Goal: Entertainment & Leisure: Browse casually

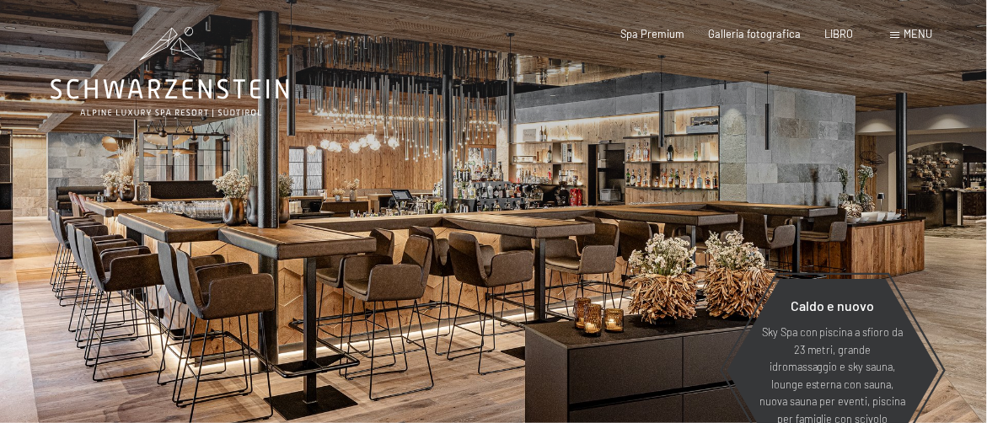
click at [665, 27] on div "Libro Richieste Spa Premium Galleria fotografica LIBRO menu DI ESSO IT [PERSON_…" at bounding box center [753, 34] width 360 height 15
click at [682, 42] on div "Libro Richieste Spa Premium Galleria fotografica LIBRO menu DI ESSO IT [PERSON_…" at bounding box center [753, 34] width 360 height 15
click at [918, 41] on div "Libro Richieste Spa Premium Galleria fotografica LIBRO menu DI ESSO IT [PERSON_…" at bounding box center [753, 34] width 360 height 15
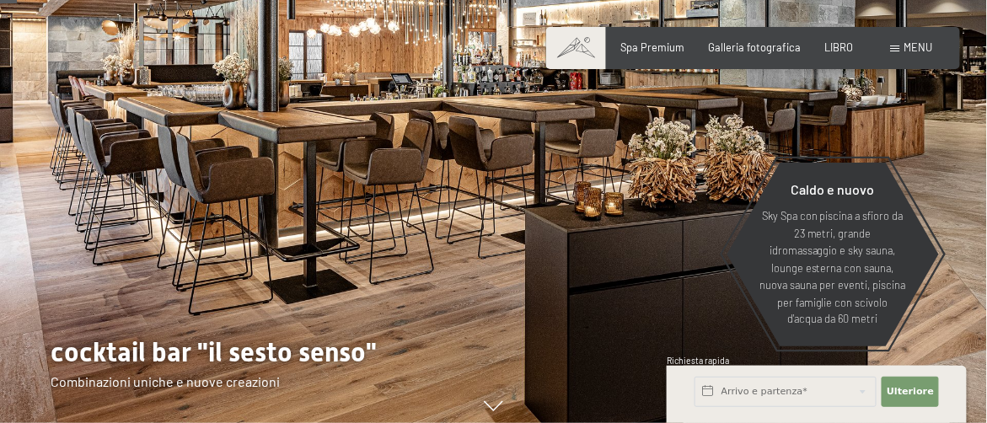
scroll to position [118, 0]
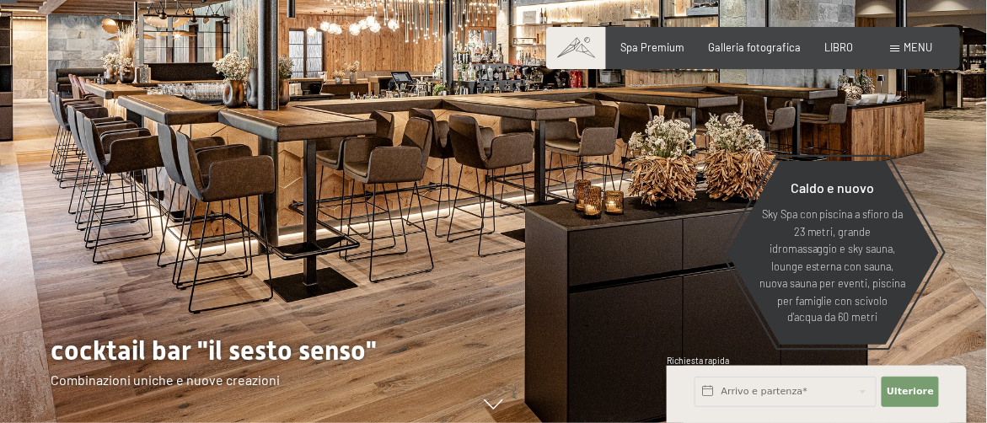
click at [895, 40] on div "Libro Richieste Spa Premium Galleria fotografica LIBRO menu DI ESSO IT [PERSON_…" at bounding box center [753, 47] width 360 height 15
click at [739, 40] on font "Galleria fotografica" at bounding box center [755, 44] width 93 height 13
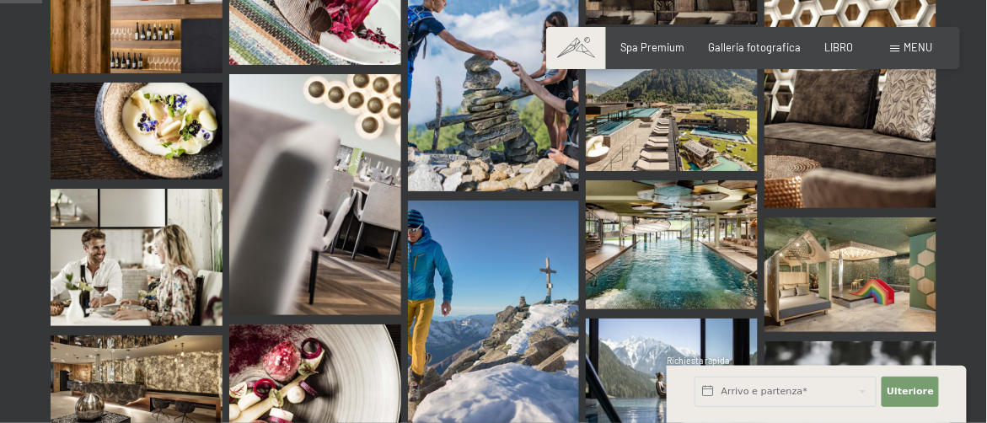
click at [681, 221] on img at bounding box center [672, 244] width 172 height 129
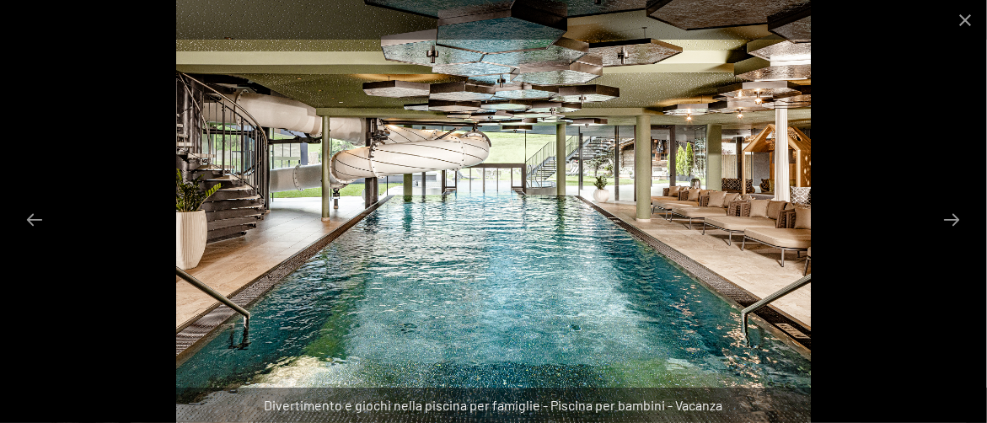
drag, startPoint x: 250, startPoint y: 3, endPoint x: 762, endPoint y: 67, distance: 515.6
drag, startPoint x: 762, startPoint y: 67, endPoint x: 43, endPoint y: 221, distance: 734.9
click at [43, 221] on button "Diapositiva precedente" at bounding box center [34, 219] width 35 height 33
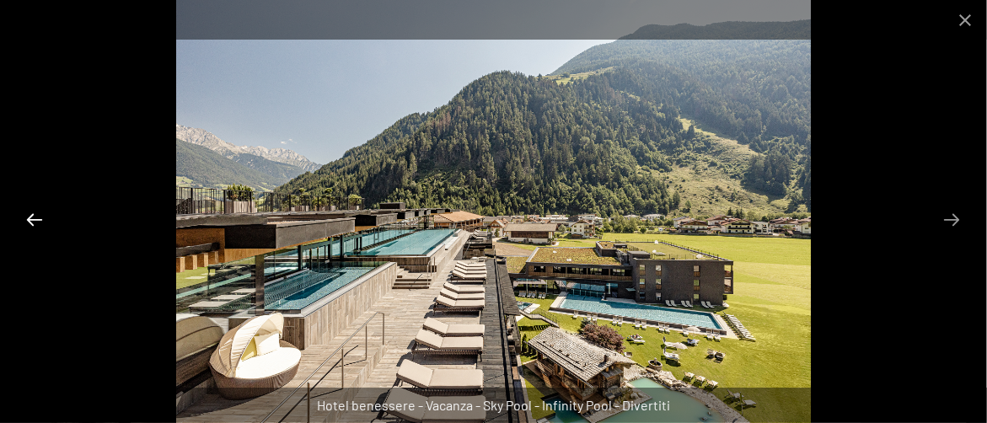
click at [43, 221] on button "Diapositiva precedente" at bounding box center [34, 219] width 35 height 33
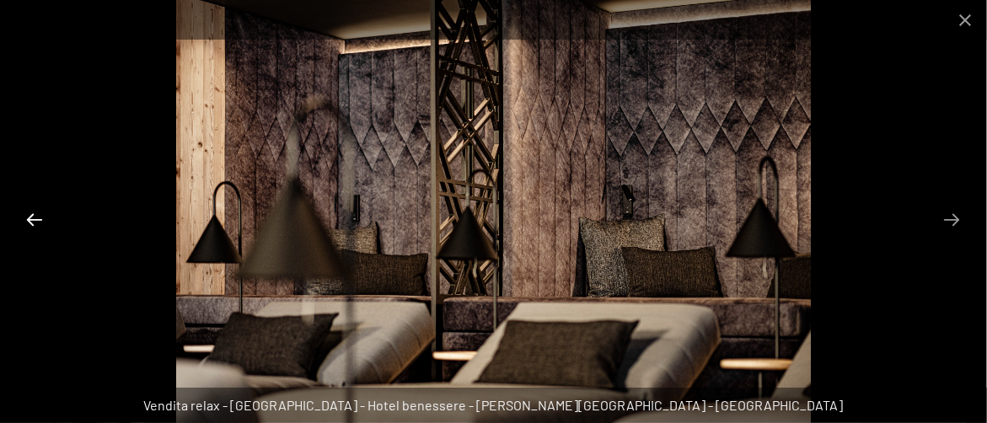
click at [43, 221] on button "Diapositiva precedente" at bounding box center [34, 219] width 35 height 33
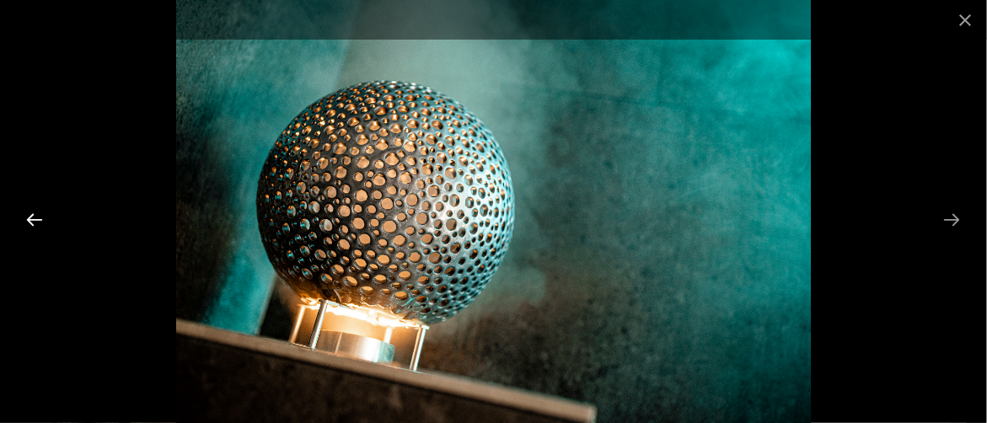
click at [43, 221] on button "Diapositiva precedente" at bounding box center [34, 219] width 35 height 33
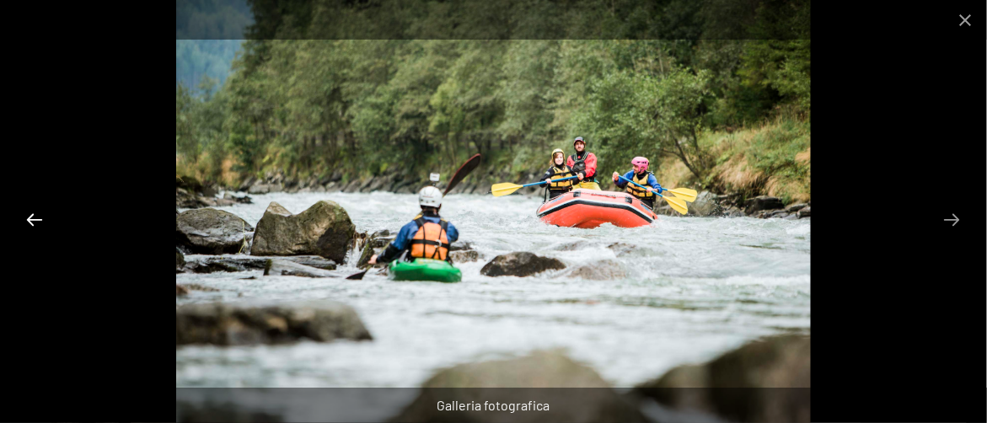
click at [43, 221] on button "Diapositiva precedente" at bounding box center [34, 219] width 35 height 33
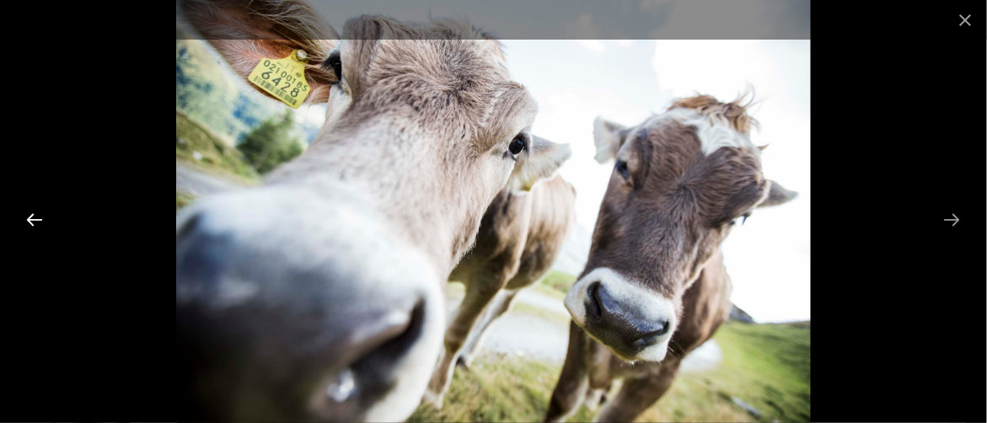
click at [43, 221] on button "Diapositiva precedente" at bounding box center [34, 219] width 35 height 33
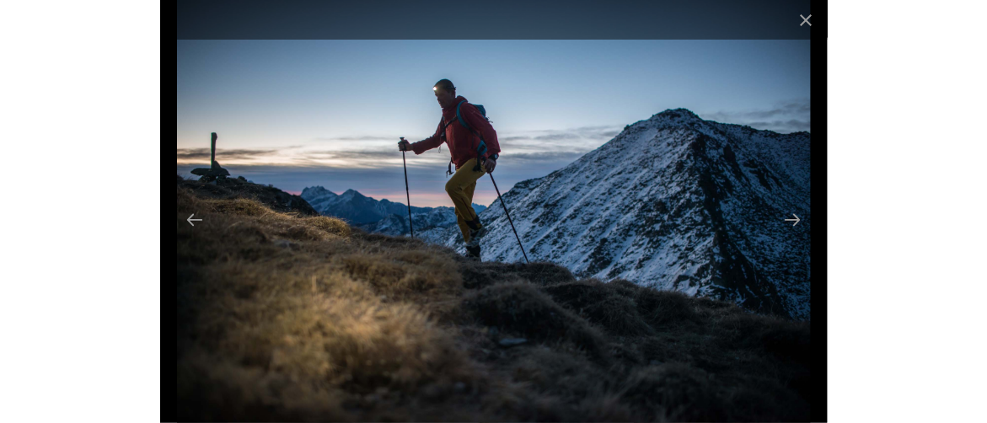
scroll to position [611, 0]
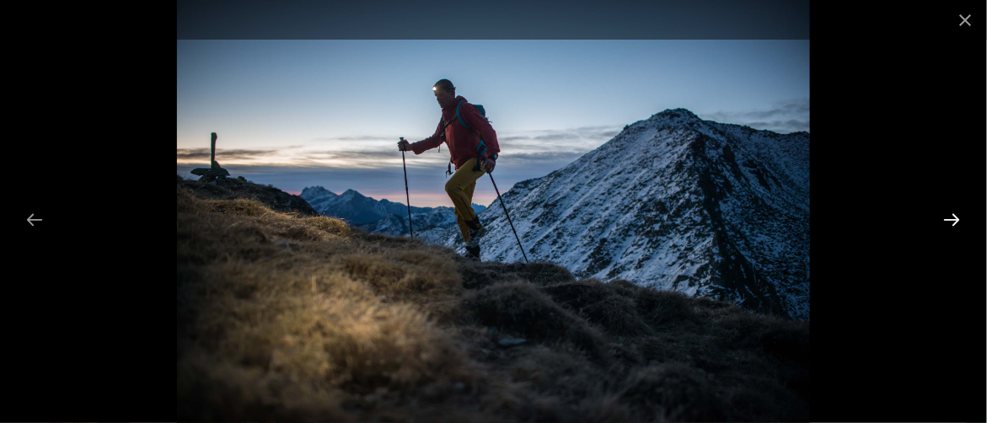
click at [946, 216] on button "Diapositiva successiva" at bounding box center [951, 219] width 35 height 33
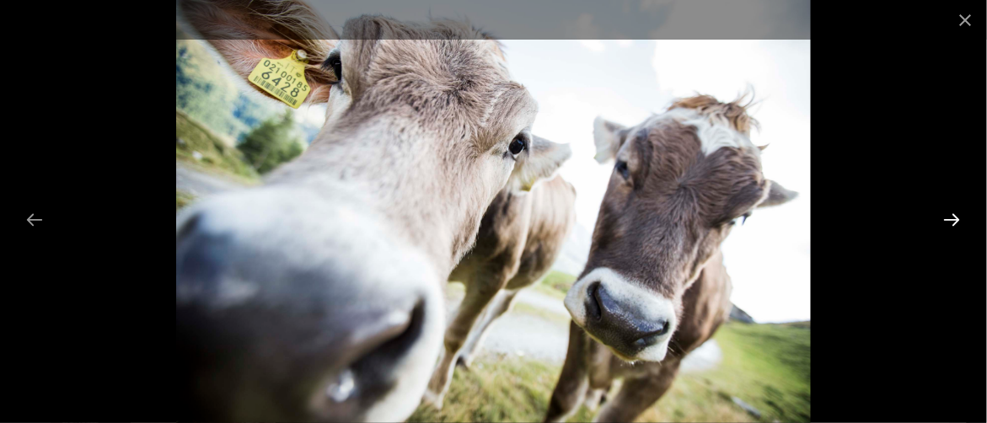
click at [946, 216] on button "Diapositiva successiva" at bounding box center [951, 219] width 35 height 33
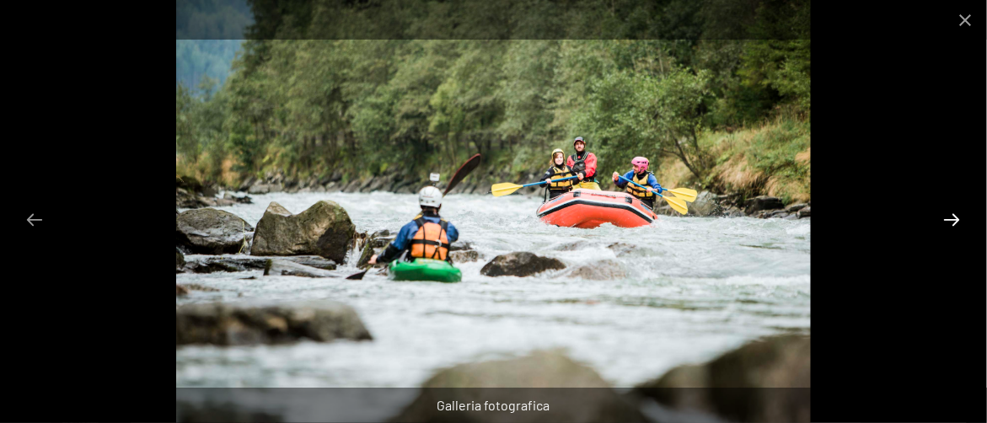
click at [946, 216] on button "Diapositiva successiva" at bounding box center [951, 219] width 35 height 33
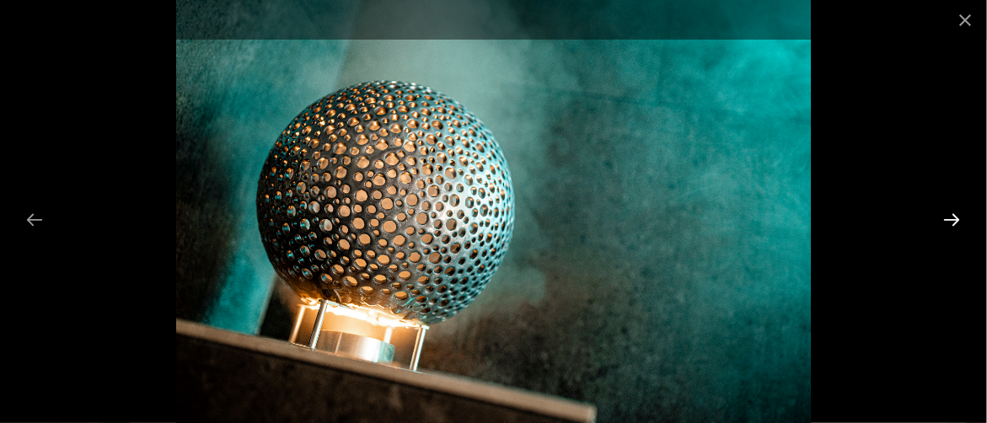
click at [946, 216] on button "Diapositiva successiva" at bounding box center [951, 219] width 35 height 33
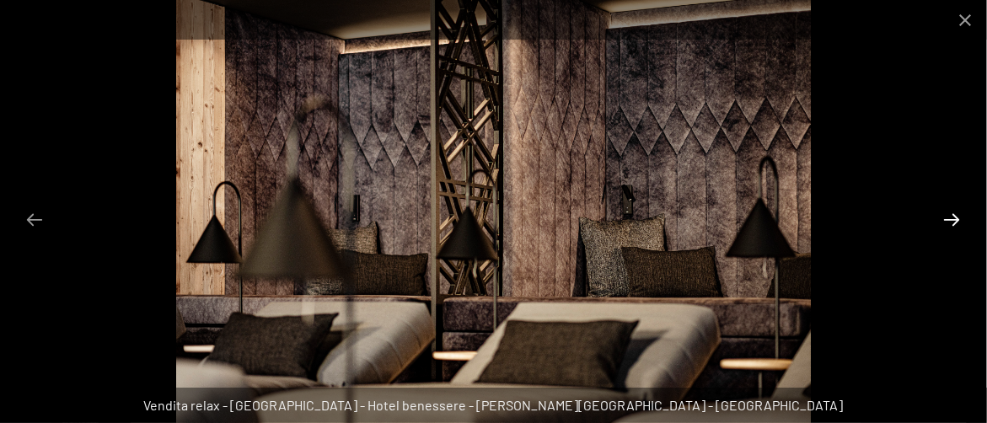
click at [946, 216] on button "Diapositiva successiva" at bounding box center [951, 219] width 35 height 33
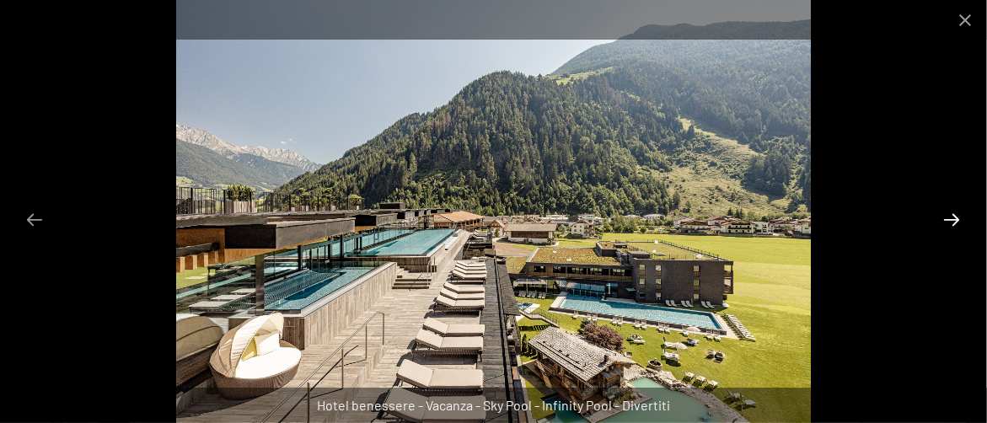
click at [946, 216] on button "Diapositiva successiva" at bounding box center [951, 219] width 35 height 33
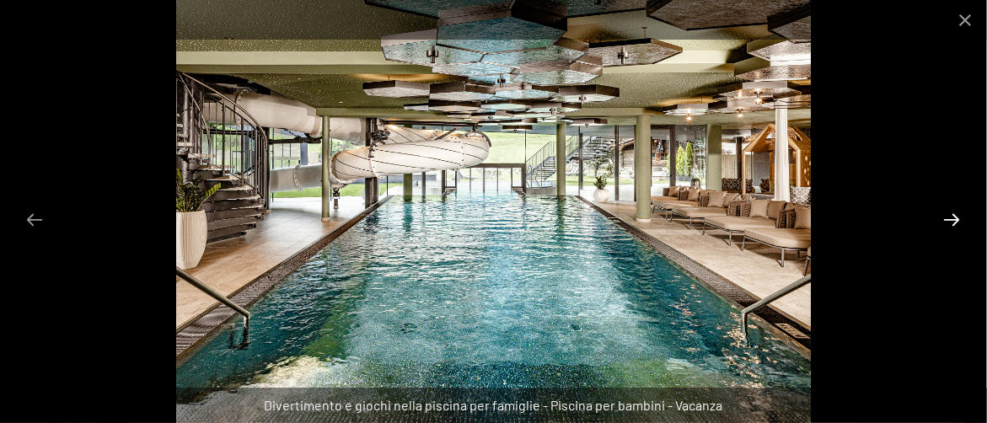
click at [946, 216] on button "Diapositiva successiva" at bounding box center [951, 219] width 35 height 33
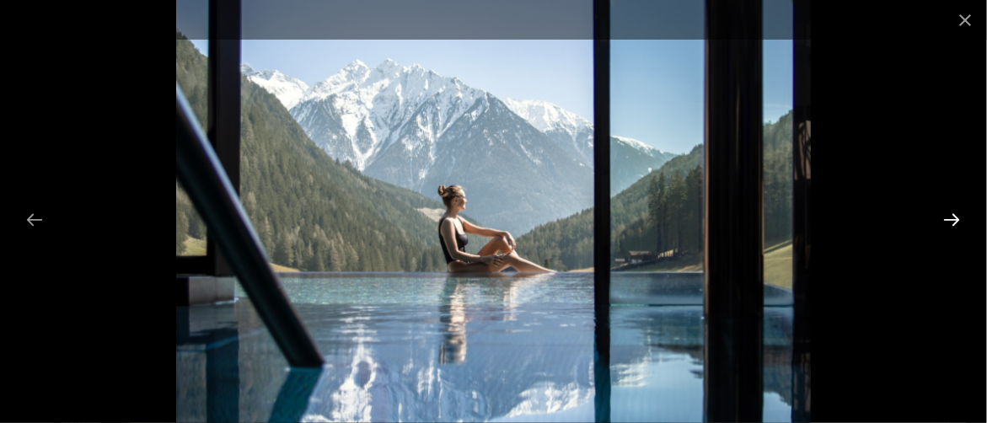
click at [946, 216] on button "Diapositiva successiva" at bounding box center [951, 219] width 35 height 33
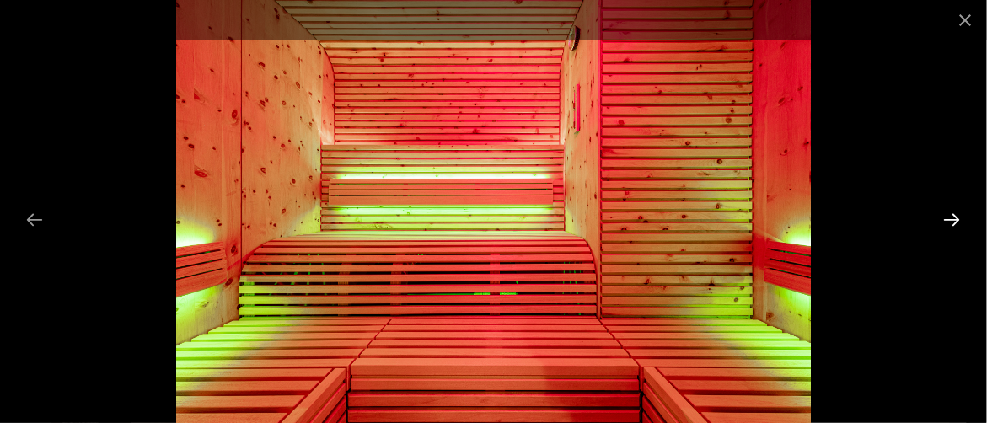
click at [944, 220] on button "Diapositiva successiva" at bounding box center [951, 219] width 35 height 33
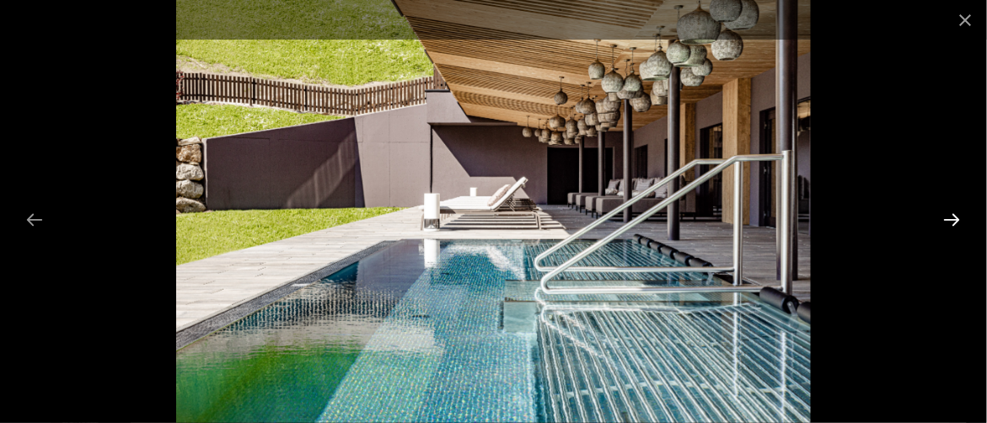
click at [944, 220] on button "Diapositiva successiva" at bounding box center [951, 219] width 35 height 33
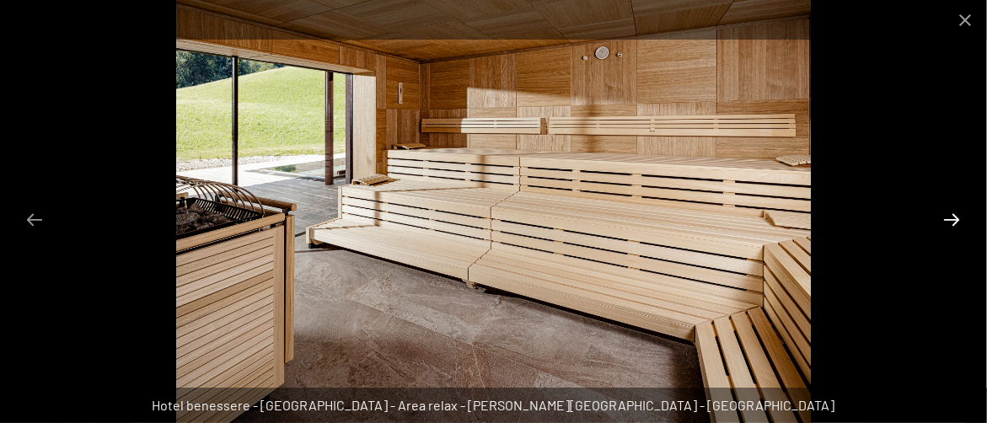
click at [944, 220] on button "Diapositiva successiva" at bounding box center [951, 219] width 35 height 33
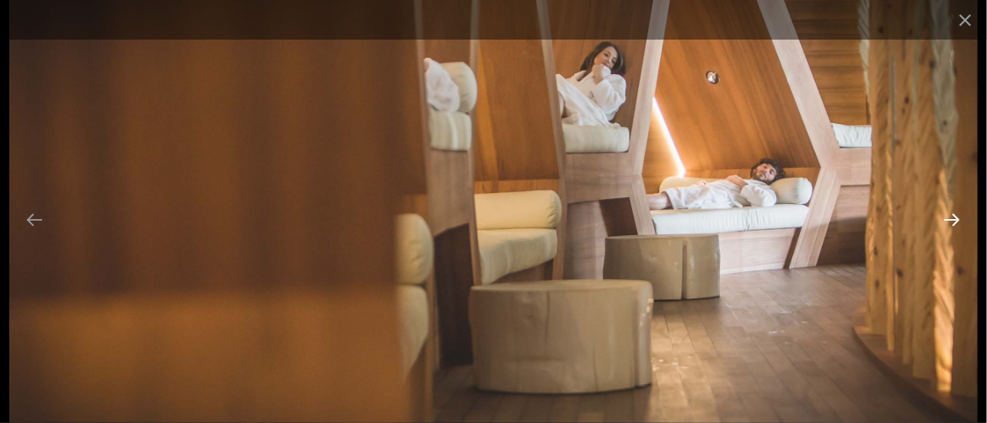
click at [944, 220] on button "Diapositiva successiva" at bounding box center [951, 219] width 35 height 33
